Goal: Task Accomplishment & Management: Manage account settings

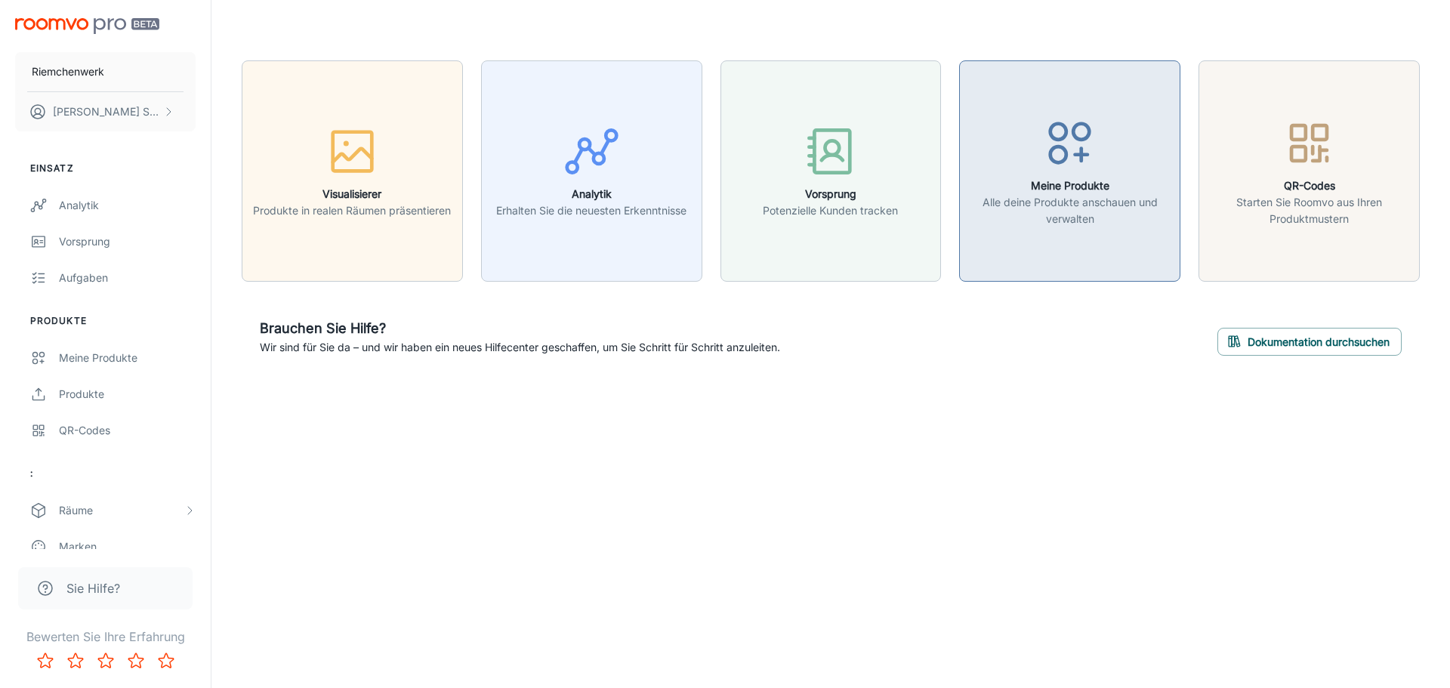
click at [1050, 196] on font "Alle deine Produkte anschauen und verwalten" at bounding box center [1070, 210] width 175 height 29
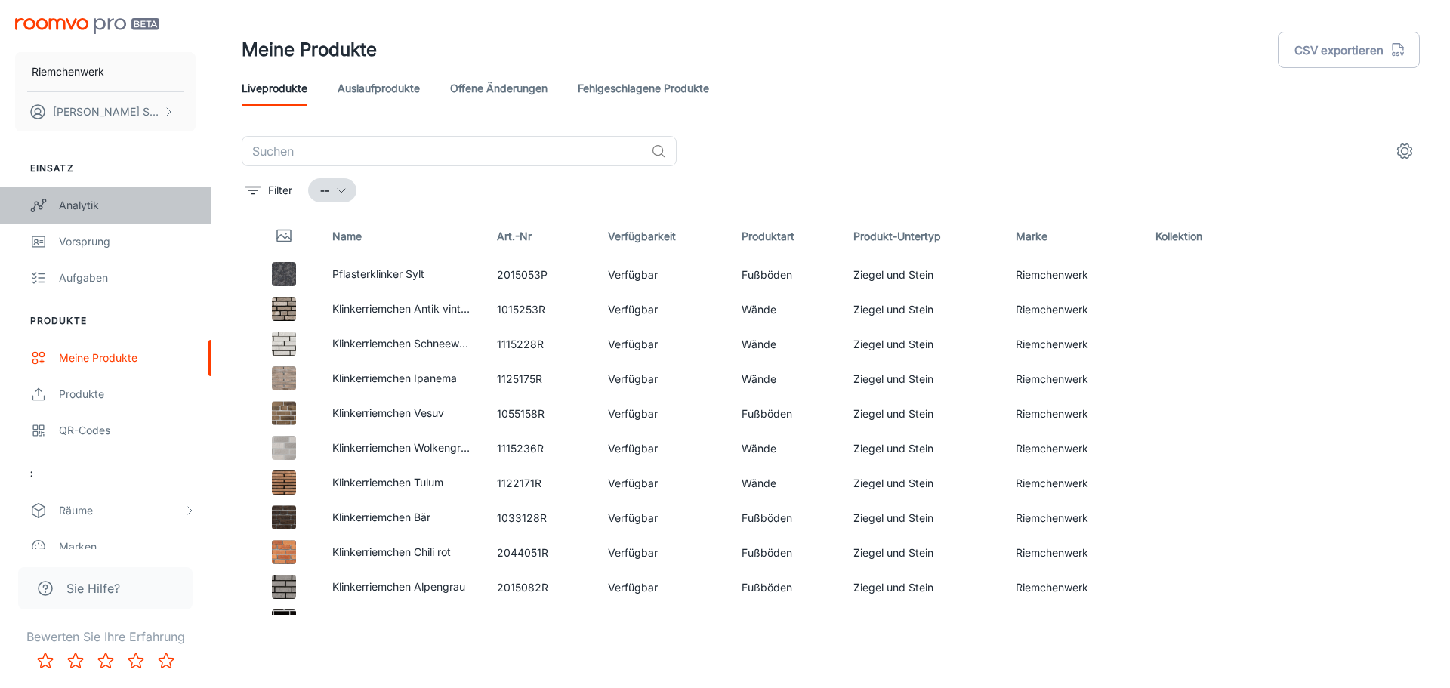
click at [105, 211] on div "Analytik" at bounding box center [127, 205] width 137 height 17
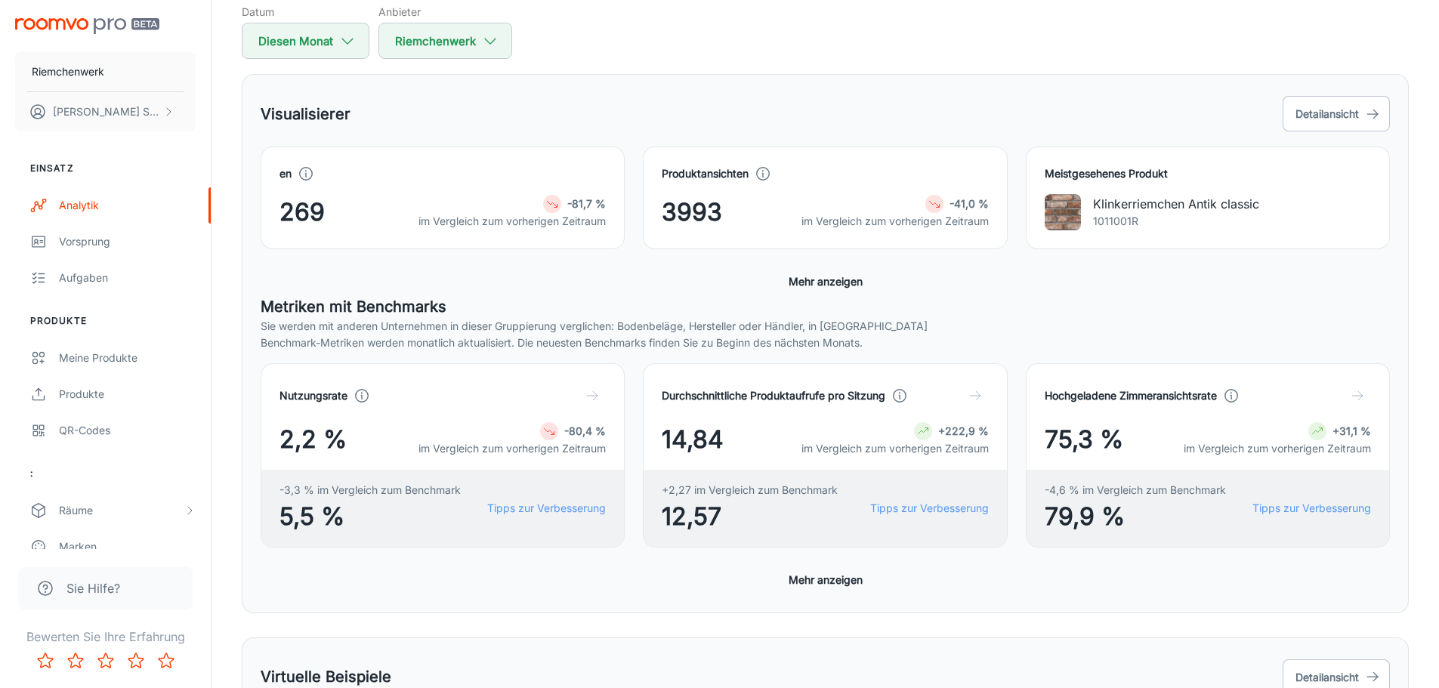
scroll to position [114, 0]
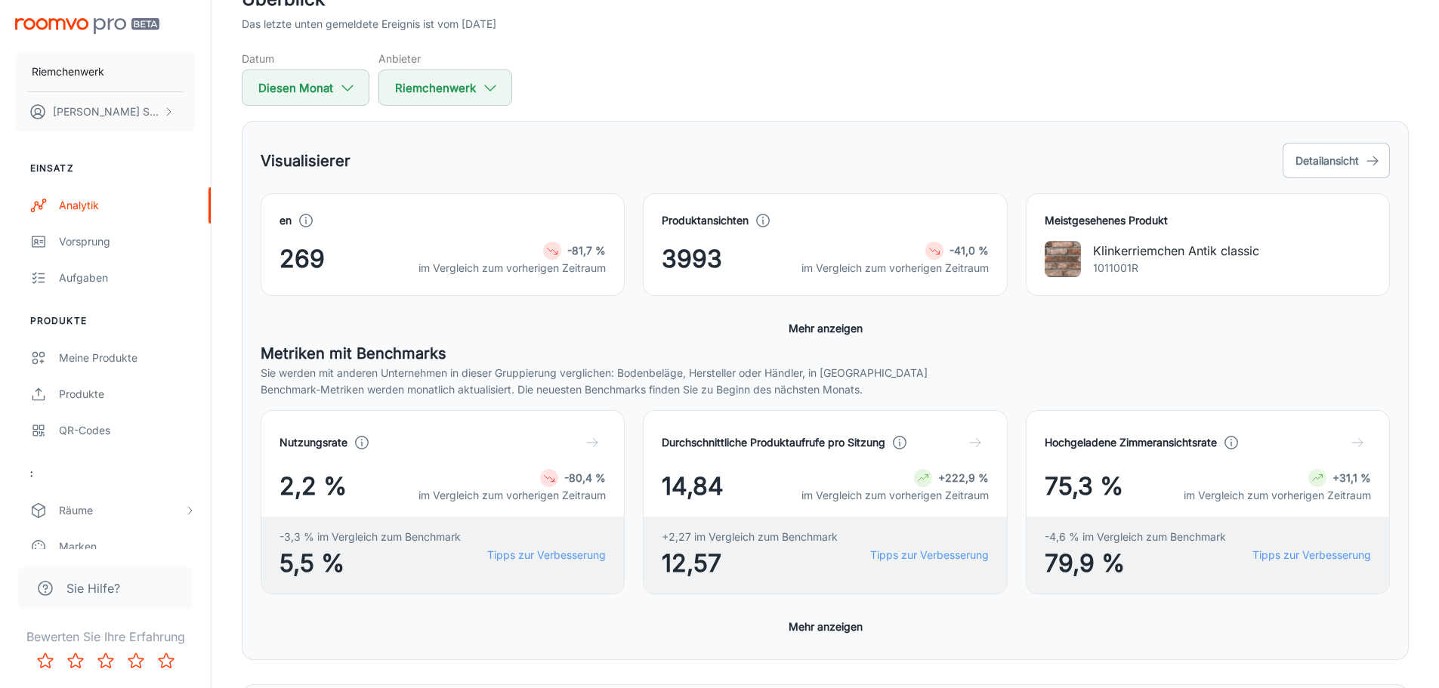
click at [594, 440] on icon "button" at bounding box center [592, 442] width 15 height 15
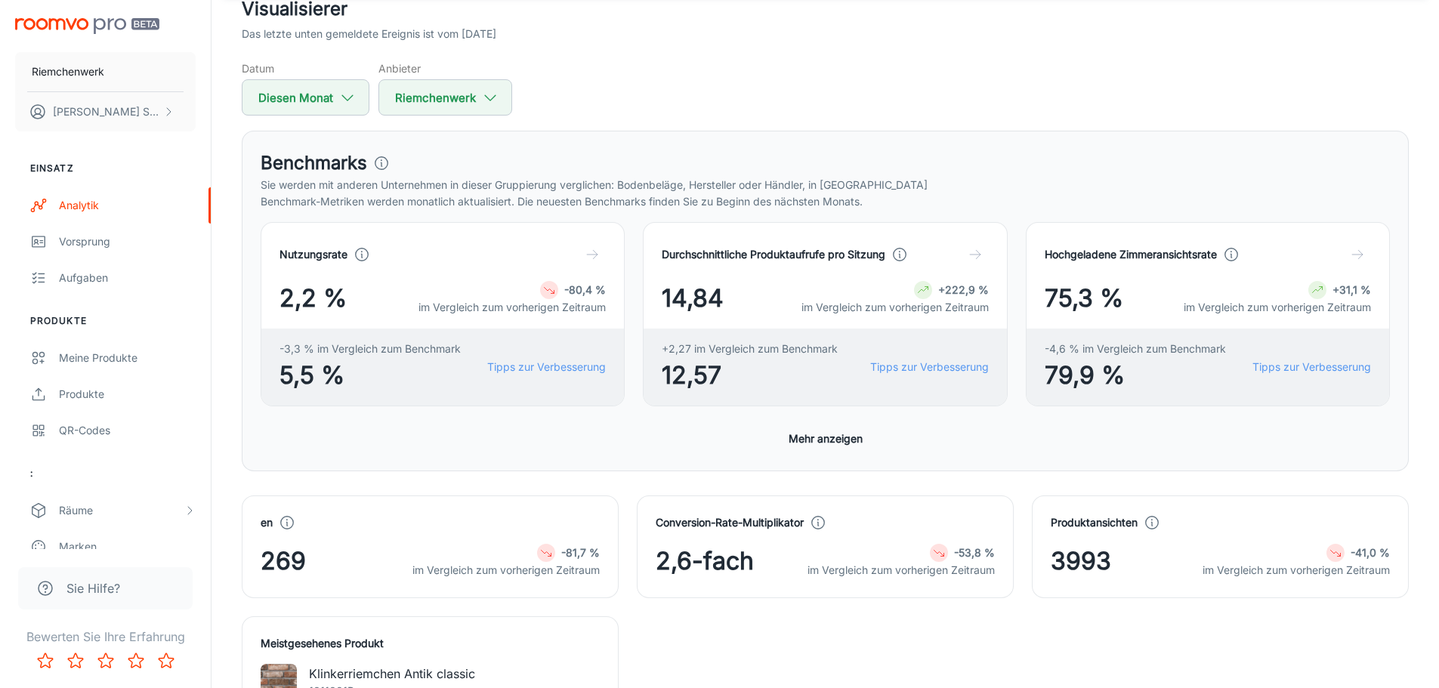
scroll to position [74, 0]
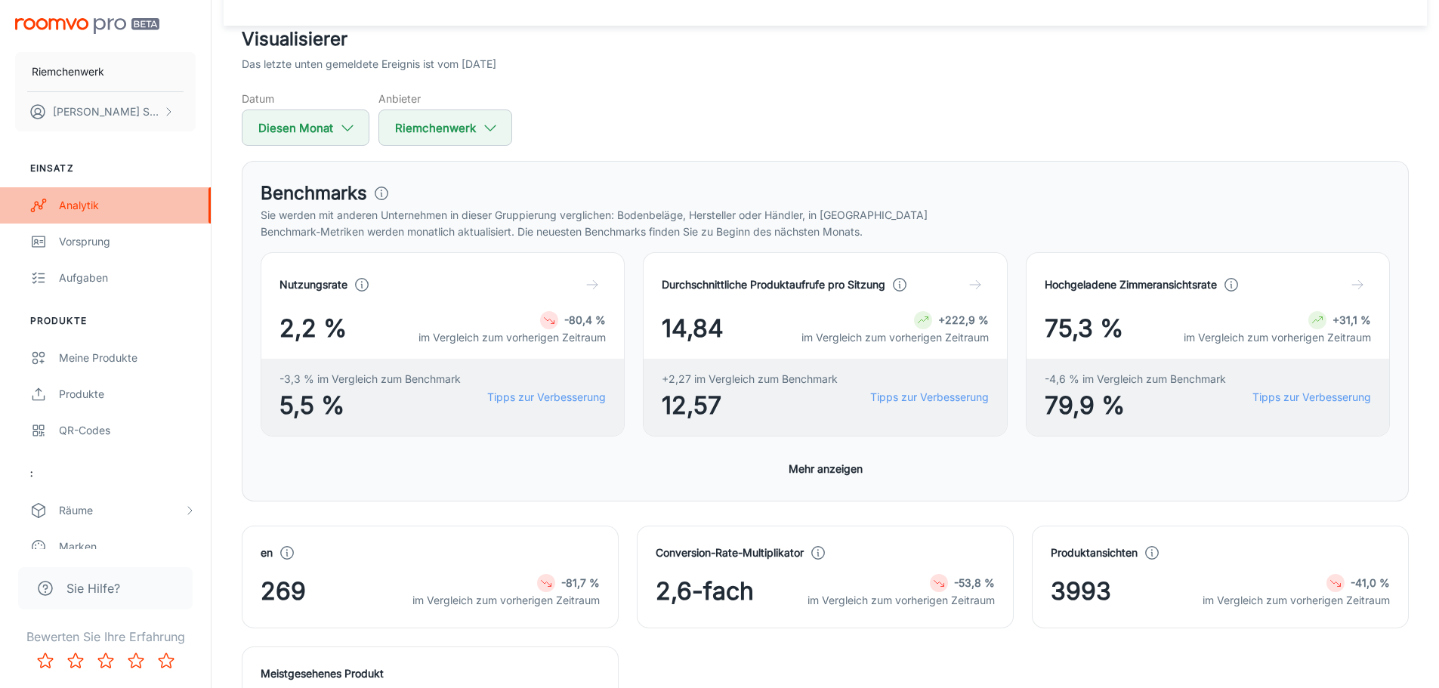
click at [91, 221] on link "Analytik" at bounding box center [105, 205] width 211 height 36
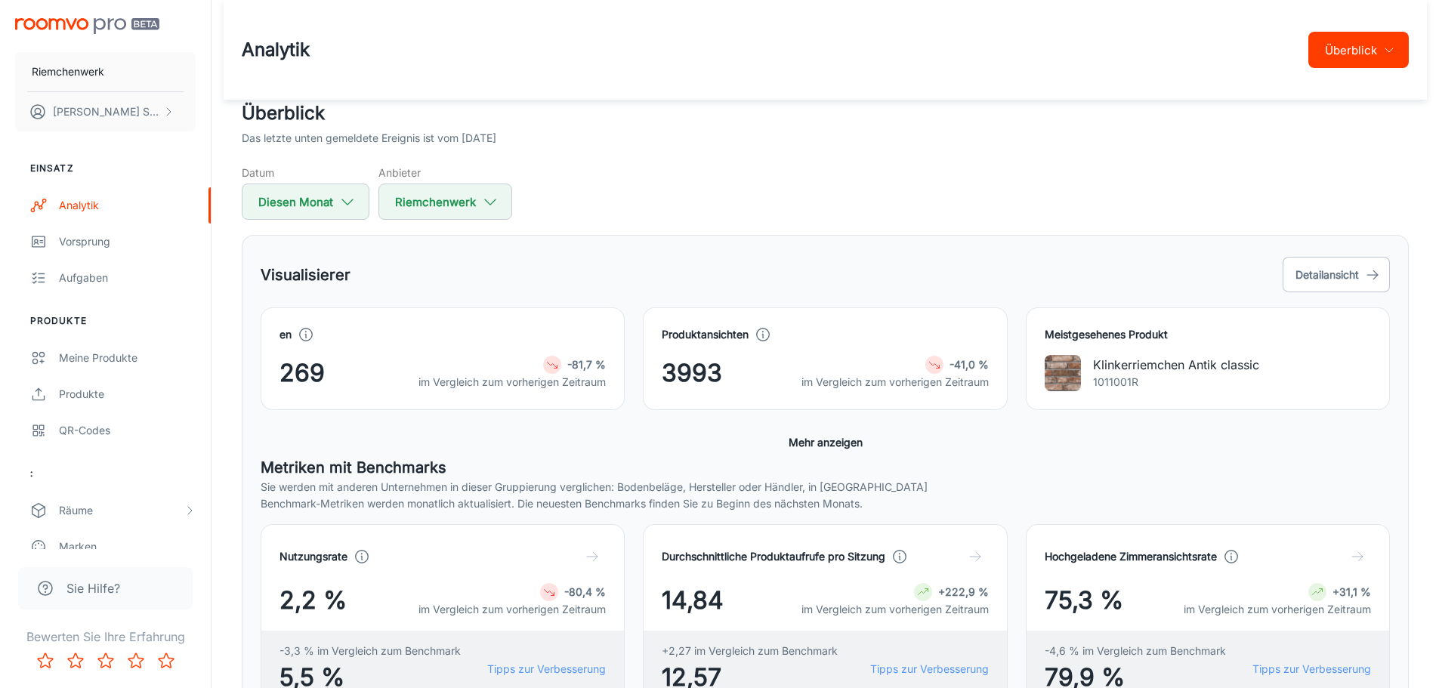
scroll to position [76, 0]
